Goal: Communication & Community: Answer question/provide support

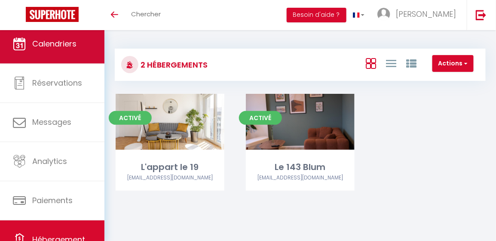
click at [52, 54] on link "Calendriers" at bounding box center [52, 43] width 104 height 39
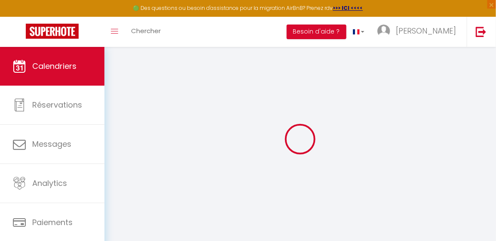
select select
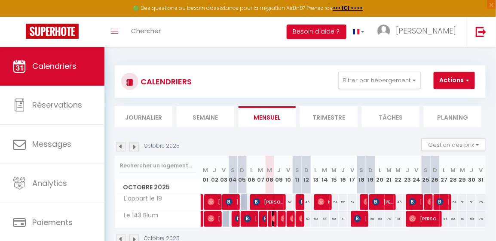
click at [272, 216] on img at bounding box center [275, 218] width 7 height 7
select select "OK"
select select "0"
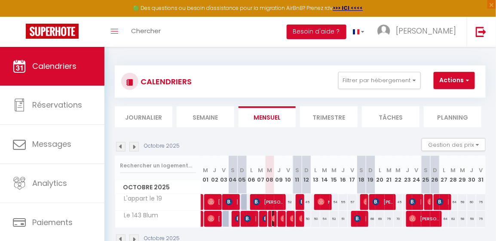
select select "1"
select select
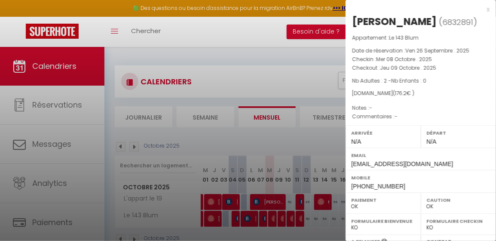
click at [263, 222] on div at bounding box center [248, 120] width 496 height 241
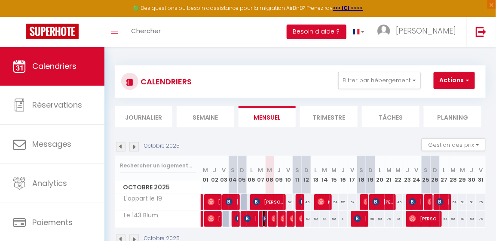
click at [263, 222] on span "[PERSON_NAME]" at bounding box center [264, 218] width 3 height 16
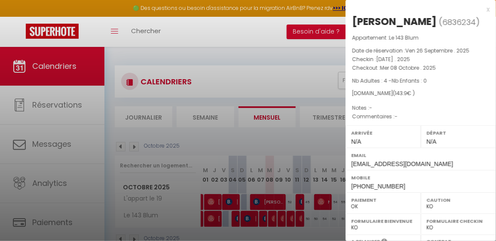
click at [272, 222] on div at bounding box center [248, 120] width 496 height 241
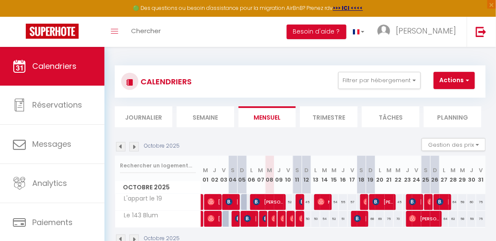
scroll to position [38, 0]
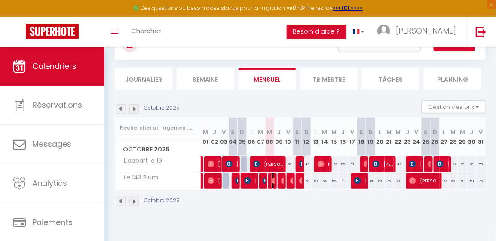
click at [273, 181] on img at bounding box center [275, 180] width 7 height 7
select select "OK"
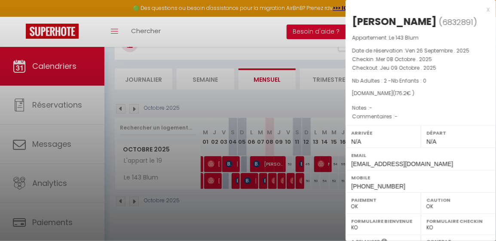
click at [207, 21] on div at bounding box center [248, 120] width 496 height 241
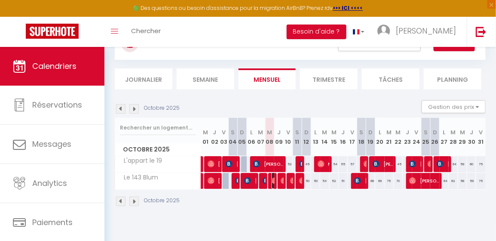
click at [272, 181] on img at bounding box center [275, 180] width 7 height 7
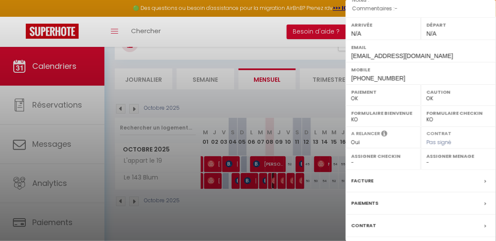
scroll to position [157, 0]
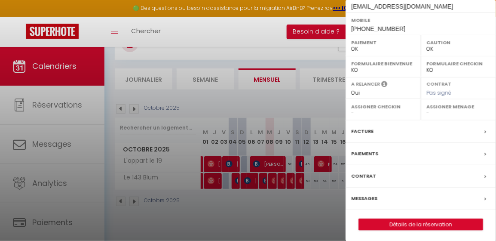
click at [389, 199] on div "Messages" at bounding box center [421, 198] width 150 height 22
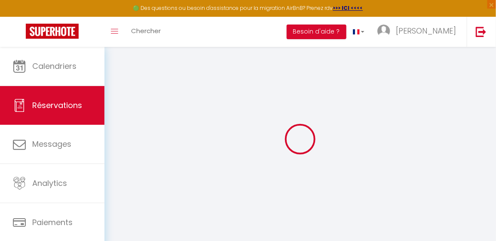
type input "Loïc"
type input "Lepelletier"
type input "[EMAIL_ADDRESS][DOMAIN_NAME]"
type input "[PHONE_NUMBER]"
select select
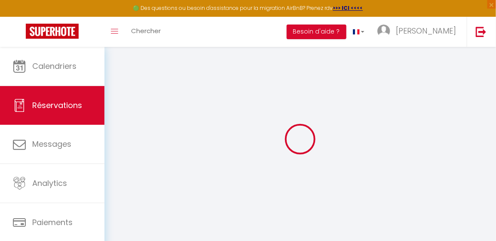
type input "30.42"
select select "77559"
select select "1"
select select
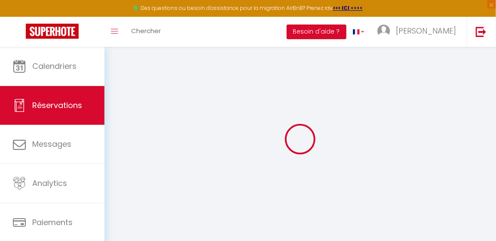
type input "2"
select select "12"
select select
type input "144"
checkbox input "false"
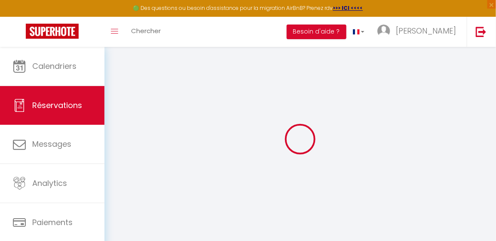
type input "0"
select select "1"
type input "0"
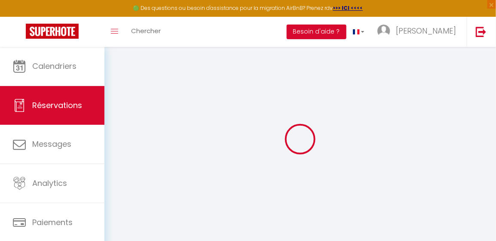
select select
select select "15"
checkbox input "false"
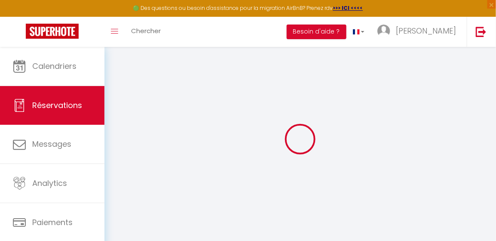
select select
checkbox input "false"
select select
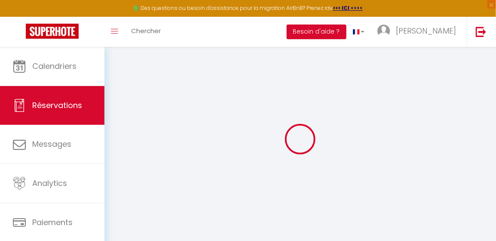
select select
checkbox input "false"
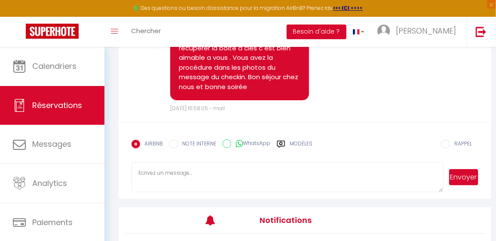
scroll to position [158, 0]
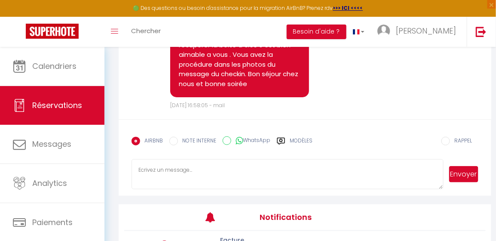
click at [301, 144] on label "Modèles" at bounding box center [301, 144] width 23 height 15
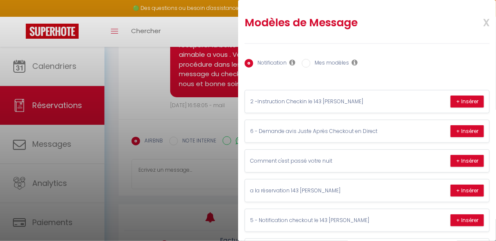
click at [309, 62] on input "Mes modèles" at bounding box center [306, 63] width 9 height 9
radio input "true"
radio input "false"
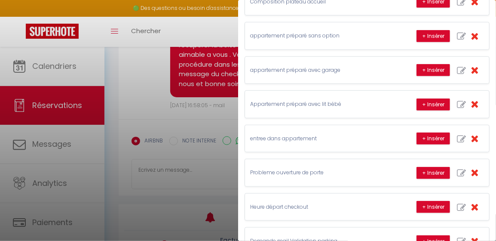
scroll to position [115, 0]
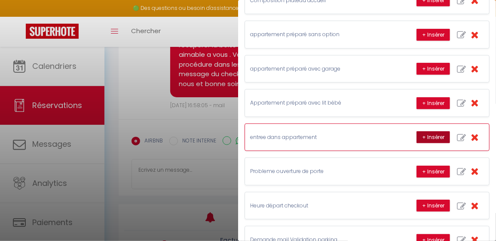
click at [422, 134] on button "+ Insérer" at bounding box center [433, 137] width 34 height 12
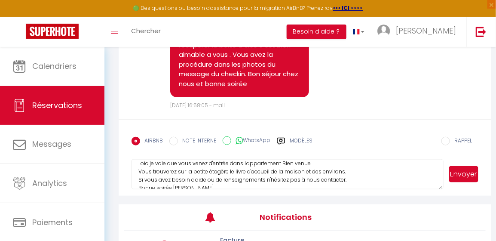
scroll to position [9, 0]
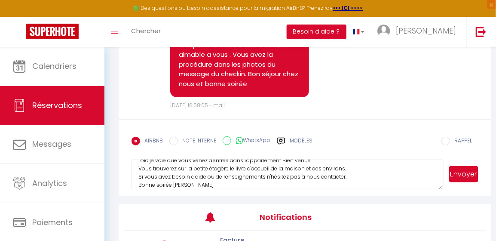
click at [347, 174] on textarea "Loïc je voie que vous venez d'entrée dans l'appartement Bien venue. Vous trouve…" at bounding box center [288, 174] width 312 height 30
click at [343, 181] on textarea "Loïc je voie que vous venez d'entrée dans l'appartement Bien venue. Vous trouve…" at bounding box center [288, 174] width 312 height 30
click at [316, 183] on textarea "Loïc je voie que vous venez d'entrée dans l'appartement Bien venue. Vous trouve…" at bounding box center [288, 174] width 312 height 30
drag, startPoint x: 257, startPoint y: 191, endPoint x: 254, endPoint y: 185, distance: 6.4
click at [254, 185] on textarea "Loïc je voie que vous venez d'entrée dans l'appartement Bien venue. Vous trouve…" at bounding box center [288, 174] width 312 height 30
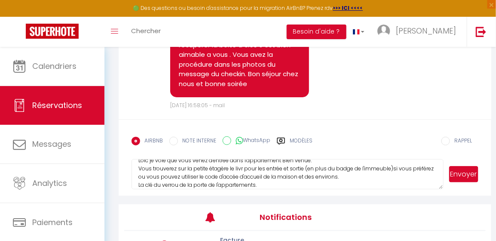
drag, startPoint x: 266, startPoint y: 185, endPoint x: 276, endPoint y: 149, distance: 37.7
click at [276, 149] on form "AIRBNB NOTE INTERNE WhatsApp Modèles 8 « ‹ » › [DATE] [PHONE_NUMBER] Dim Lun Ma…" at bounding box center [305, 157] width 373 height 77
drag, startPoint x: 245, startPoint y: 175, endPoint x: 261, endPoint y: 181, distance: 17.3
click at [261, 181] on textarea "Loïc je voie que vous venez d'entrée dans l'appartement Bien venue. Vous trouve…" at bounding box center [288, 174] width 312 height 30
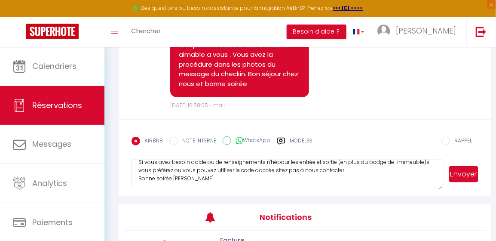
scroll to position [24, 0]
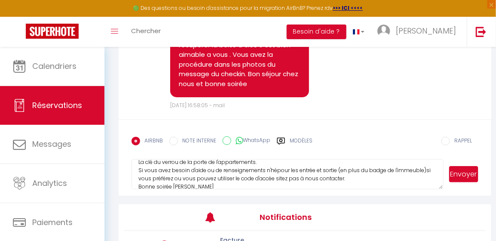
type textarea "Loïc je voie que vous venez d'entrée dans l'appartement Bien venue. Vous trouve…"
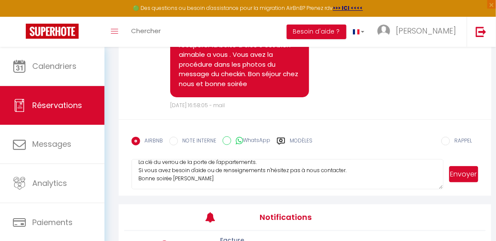
drag, startPoint x: 196, startPoint y: 184, endPoint x: 133, endPoint y: 147, distance: 73.6
click at [133, 147] on form "AIRBNB NOTE INTERNE WhatsApp Modèles 8 « ‹ » › [DATE] [PHONE_NUMBER] Dim Lun Ma…" at bounding box center [305, 157] width 373 height 77
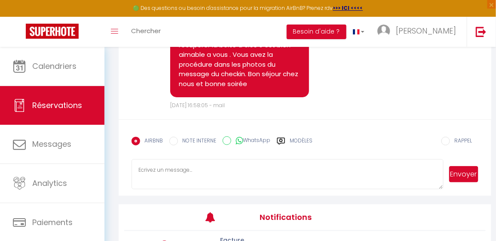
scroll to position [0, 0]
click at [293, 145] on label "Modèles" at bounding box center [301, 144] width 23 height 15
radio input "true"
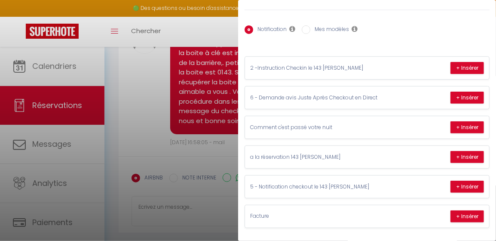
scroll to position [119, 0]
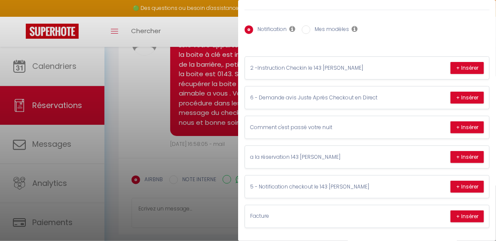
click at [340, 26] on label "Mes modèles" at bounding box center [329, 29] width 39 height 9
drag, startPoint x: 312, startPoint y: 24, endPoint x: 312, endPoint y: 30, distance: 5.2
click at [312, 30] on label "Mes modèles" at bounding box center [329, 29] width 39 height 9
click at [310, 30] on input "Mes modèles" at bounding box center [306, 29] width 9 height 9
radio input "true"
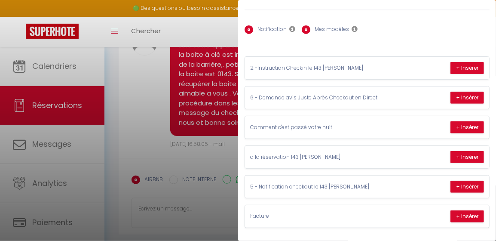
radio input "false"
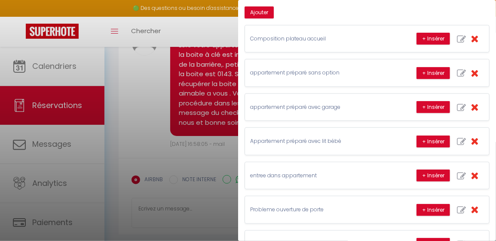
scroll to position [78, 0]
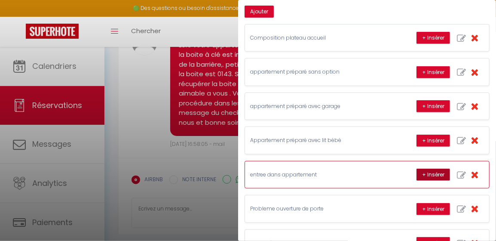
click at [428, 175] on button "+ Insérer" at bounding box center [433, 174] width 34 height 12
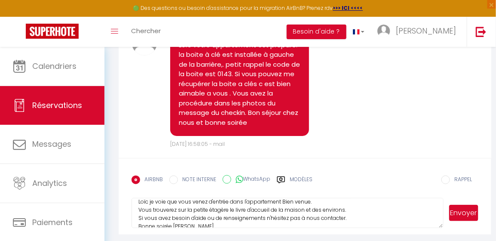
scroll to position [14, 0]
click at [348, 208] on textarea "Loïc je voie que vous venez d'entrée dans l'appartement Bien venue. Vous trouve…" at bounding box center [288, 213] width 312 height 30
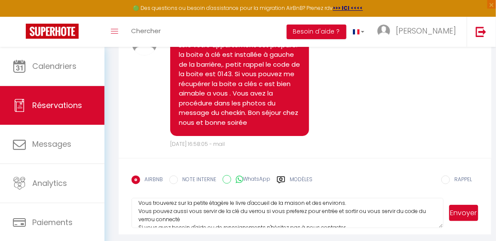
click at [291, 217] on textarea "Loïc je voie que vous venez d'entrée dans l'appartement Bien venue. Vous trouve…" at bounding box center [288, 213] width 312 height 30
click at [181, 225] on textarea "Loïc je voie que vous venez d'entrée dans l'appartement Bien venue. Vous trouve…" at bounding box center [288, 213] width 312 height 30
type textarea "Loïc je voie que vous venez d'entrée dans l'appartement Bien venue. Vous trouve…"
click at [467, 220] on button "Envoyer" at bounding box center [464, 213] width 30 height 16
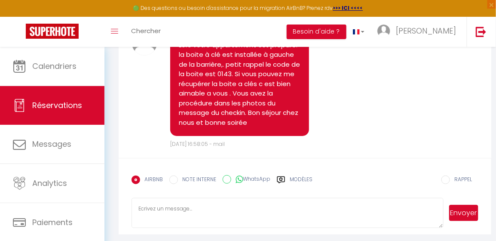
scroll to position [0, 0]
